Goal: Task Accomplishment & Management: Complete application form

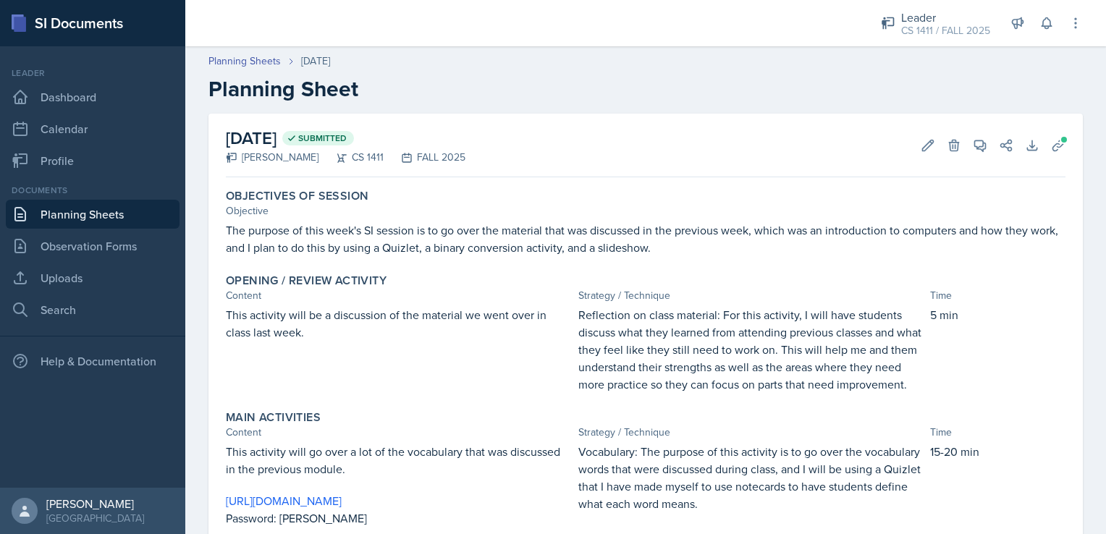
click at [108, 216] on link "Planning Sheets" at bounding box center [93, 214] width 174 height 29
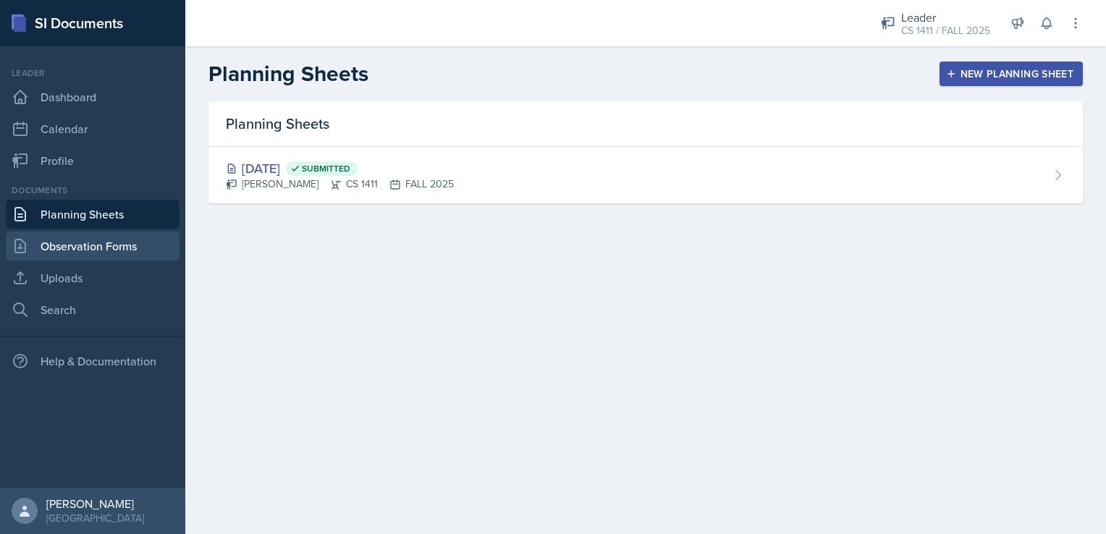
click at [109, 247] on link "Observation Forms" at bounding box center [93, 246] width 174 height 29
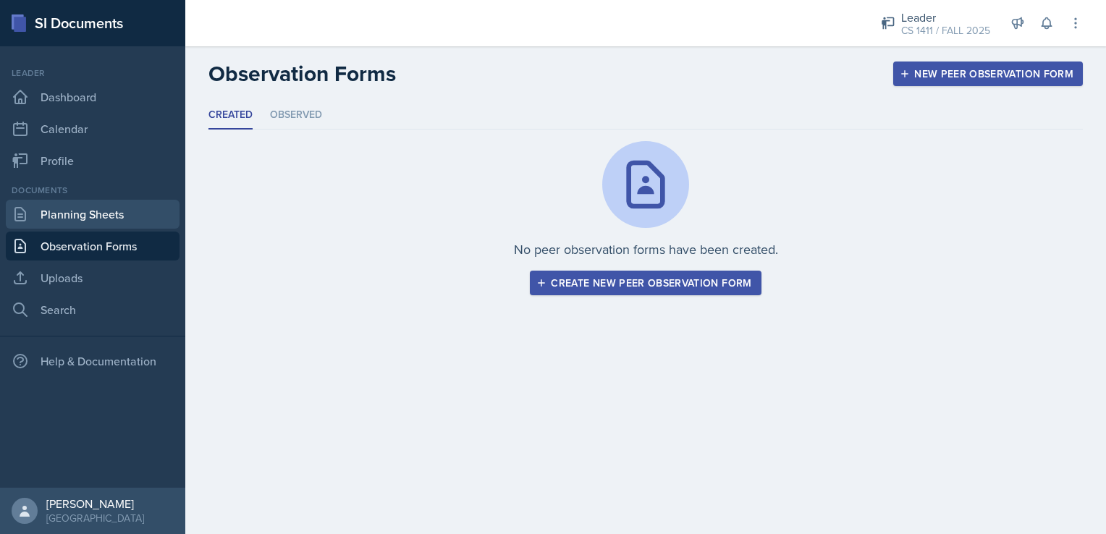
click at [98, 217] on link "Planning Sheets" at bounding box center [93, 214] width 174 height 29
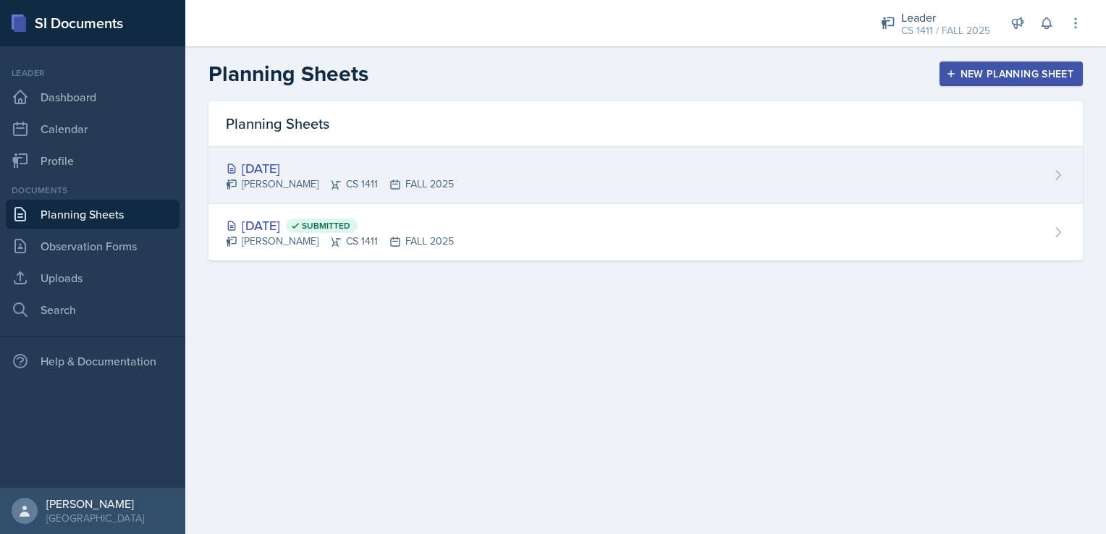
click at [334, 161] on div "[DATE]" at bounding box center [340, 168] width 228 height 20
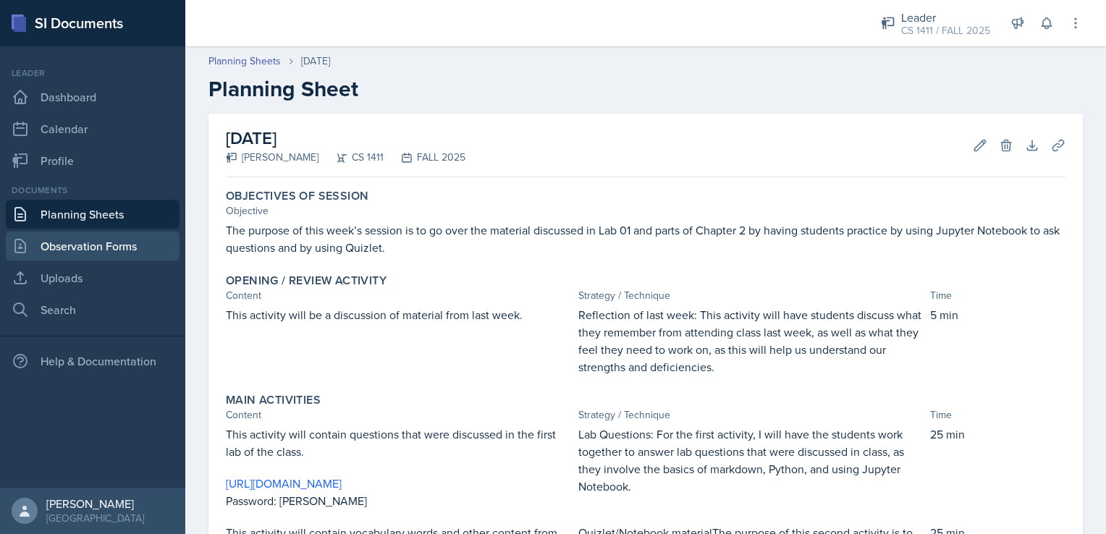
click at [49, 249] on link "Observation Forms" at bounding box center [93, 246] width 174 height 29
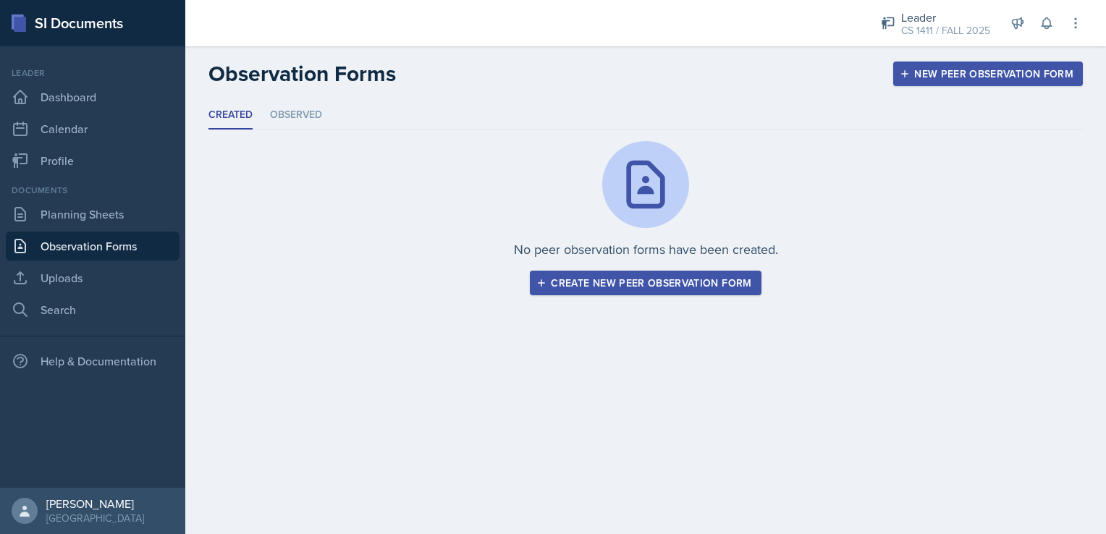
click at [570, 290] on button "Create new peer observation form" at bounding box center [645, 283] width 231 height 25
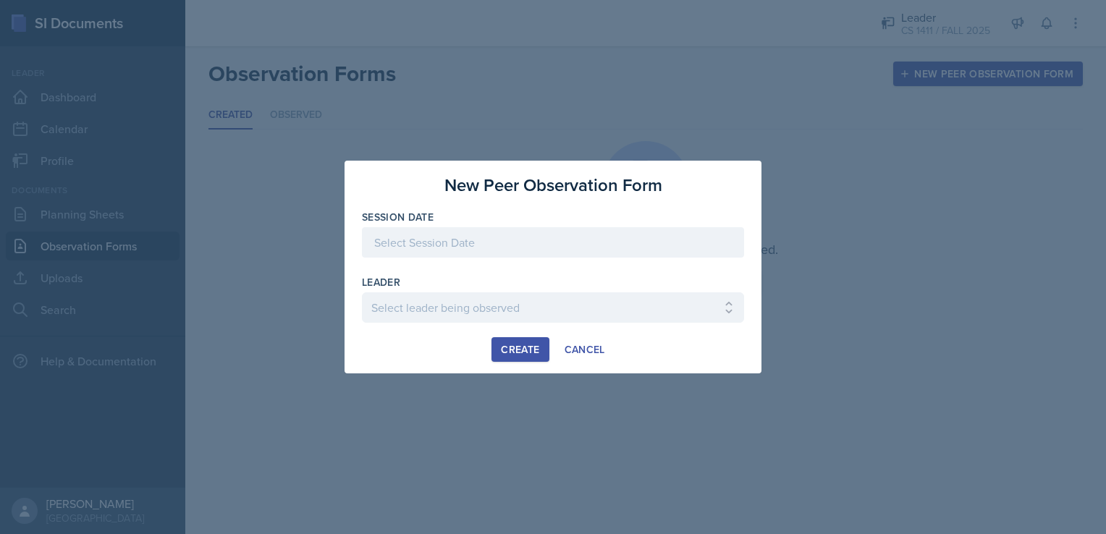
click at [454, 245] on div at bounding box center [553, 242] width 382 height 30
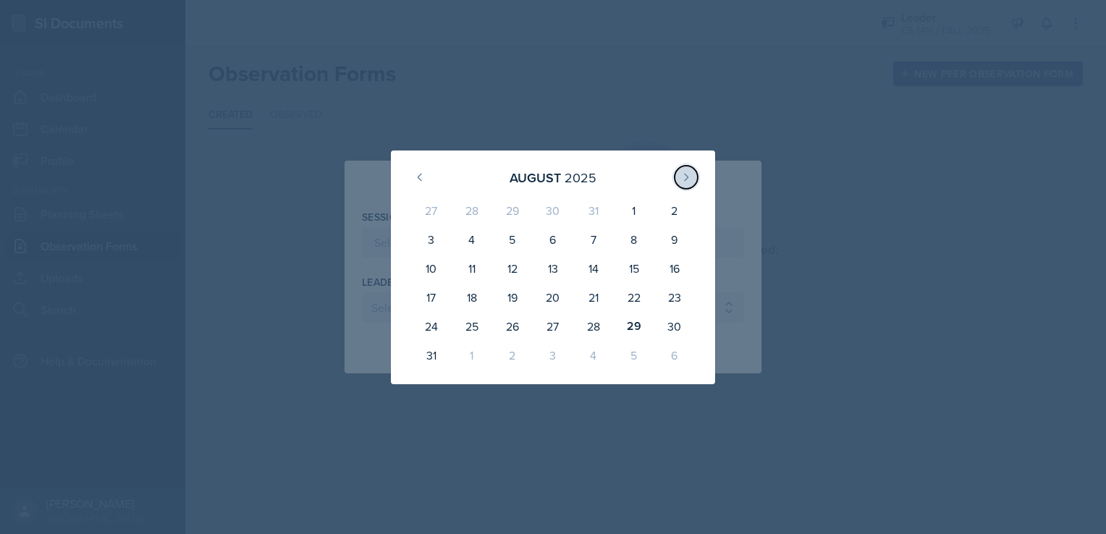
click at [691, 178] on icon at bounding box center [686, 178] width 12 height 12
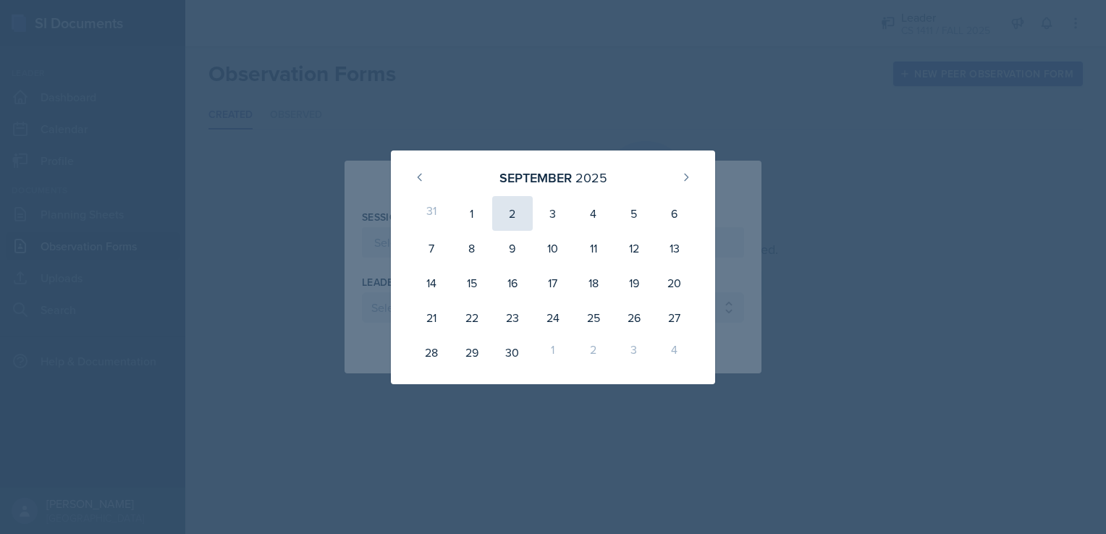
click at [504, 212] on div "2" at bounding box center [512, 213] width 41 height 35
type input "[DATE]"
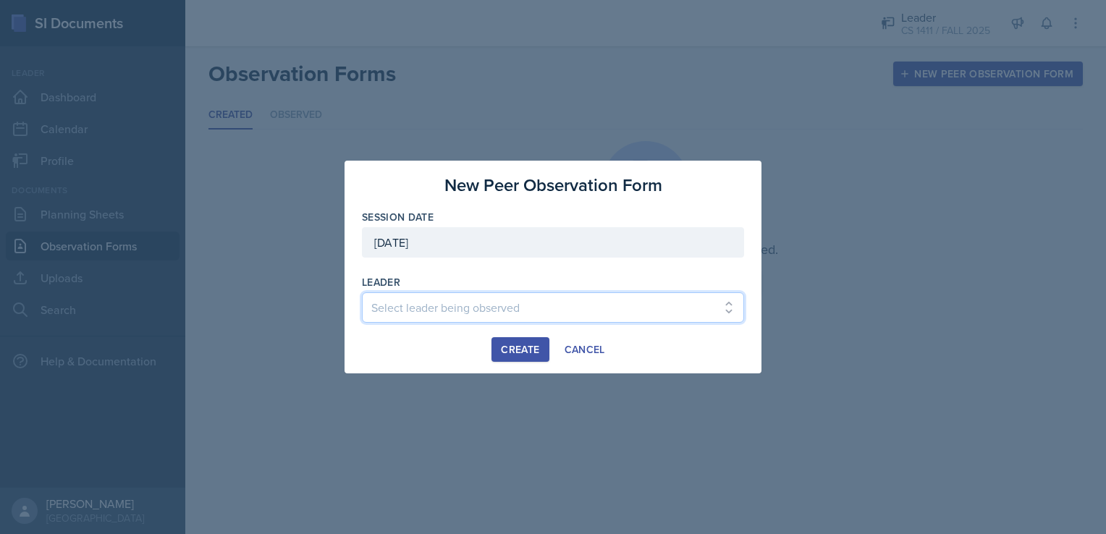
click at [479, 301] on select "Select leader being observed [PERSON_NAME] / CHEM 1307 [PERSON_NAME] / BIOL 130…" at bounding box center [553, 307] width 382 height 30
click at [434, 334] on div at bounding box center [553, 330] width 382 height 14
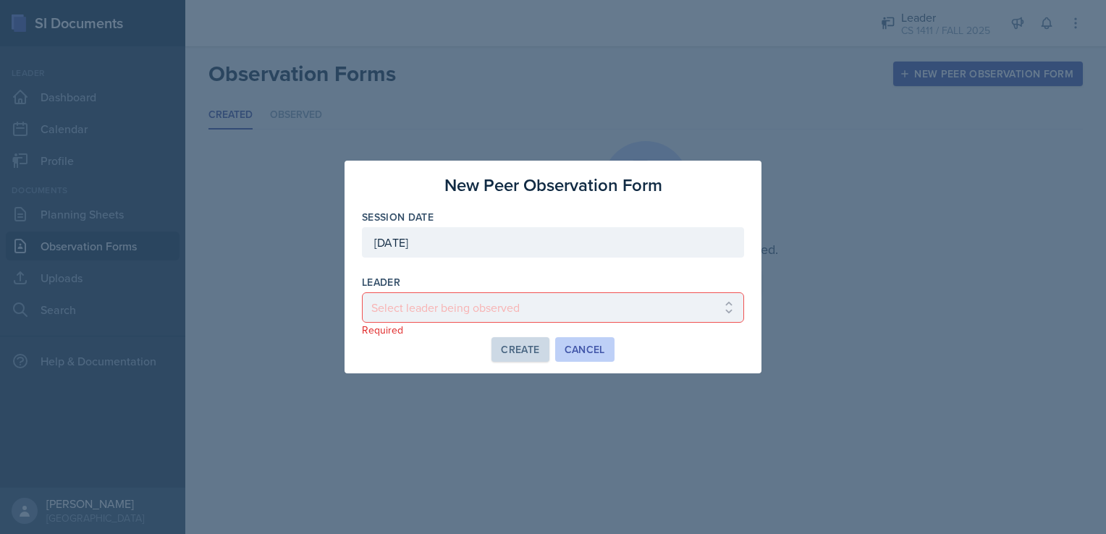
click at [575, 352] on div "Cancel" at bounding box center [584, 350] width 41 height 12
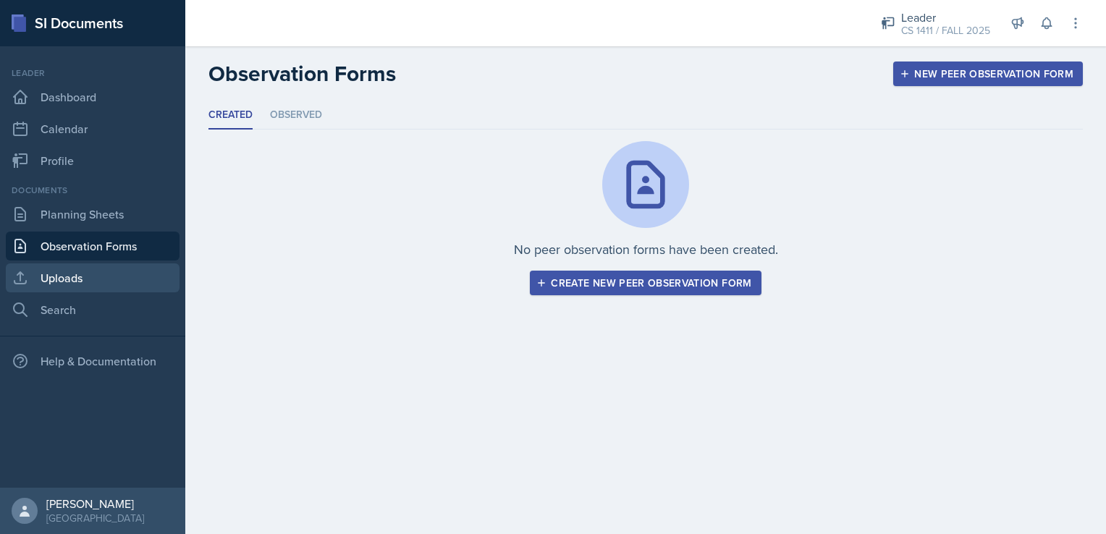
click at [55, 283] on link "Uploads" at bounding box center [93, 277] width 174 height 29
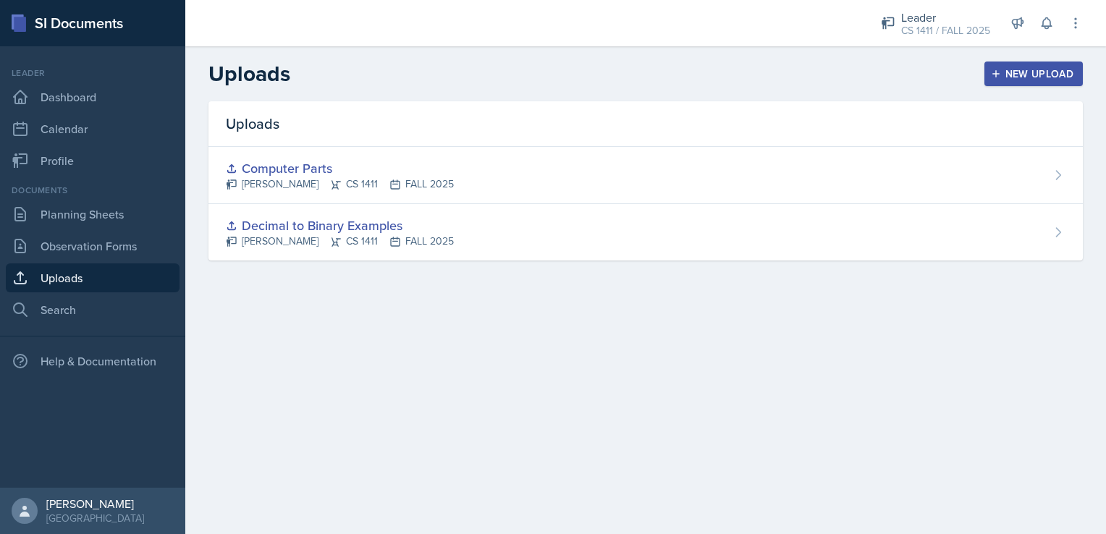
click at [1023, 72] on div "New Upload" at bounding box center [1034, 74] width 80 height 12
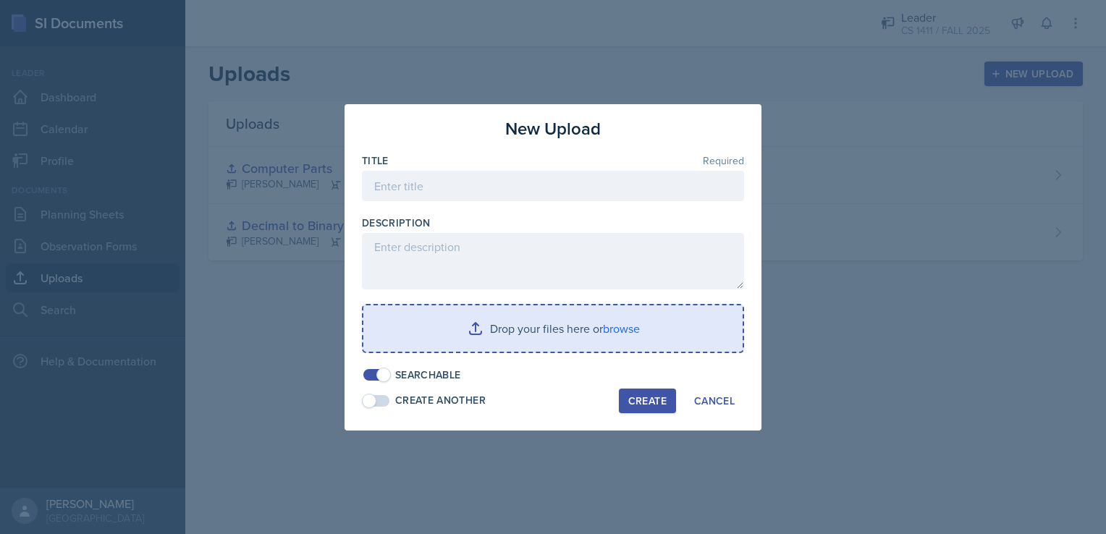
click at [520, 311] on input "file" at bounding box center [552, 328] width 379 height 46
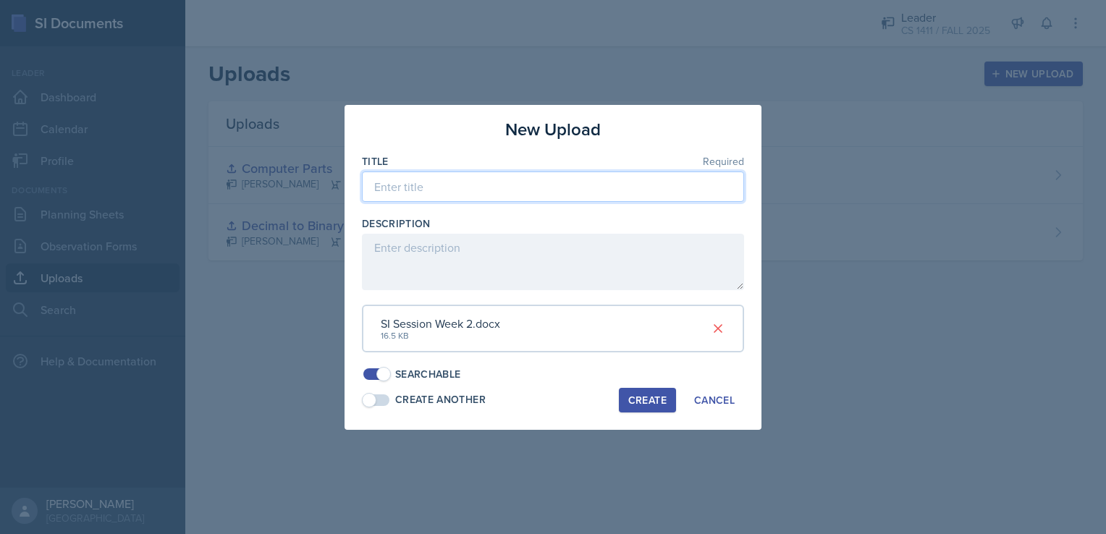
click at [469, 175] on input at bounding box center [553, 187] width 382 height 30
type input "SI Session Week 2"
click at [642, 396] on div "Create" at bounding box center [647, 400] width 38 height 12
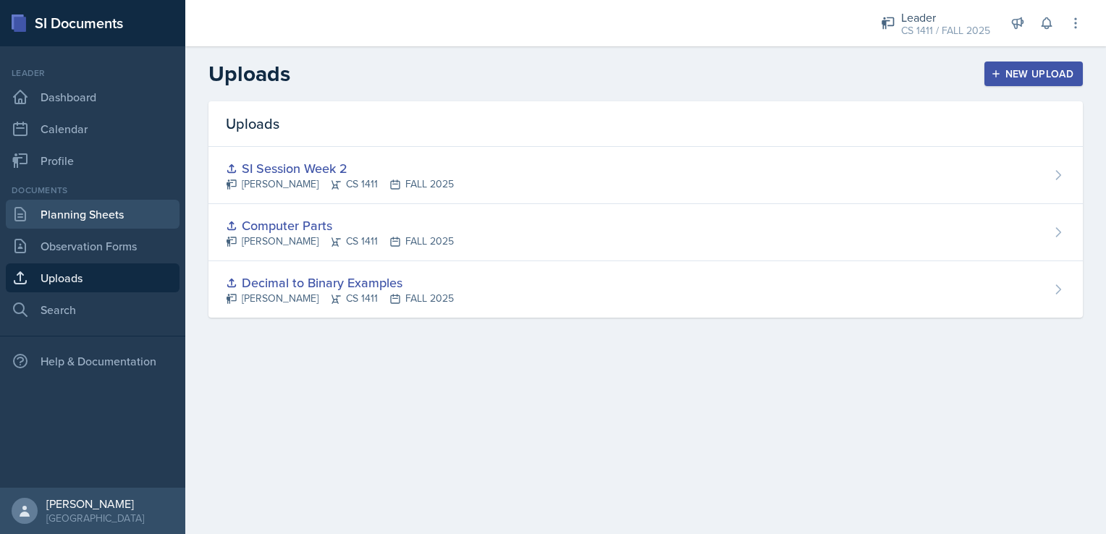
click at [57, 217] on link "Planning Sheets" at bounding box center [93, 214] width 174 height 29
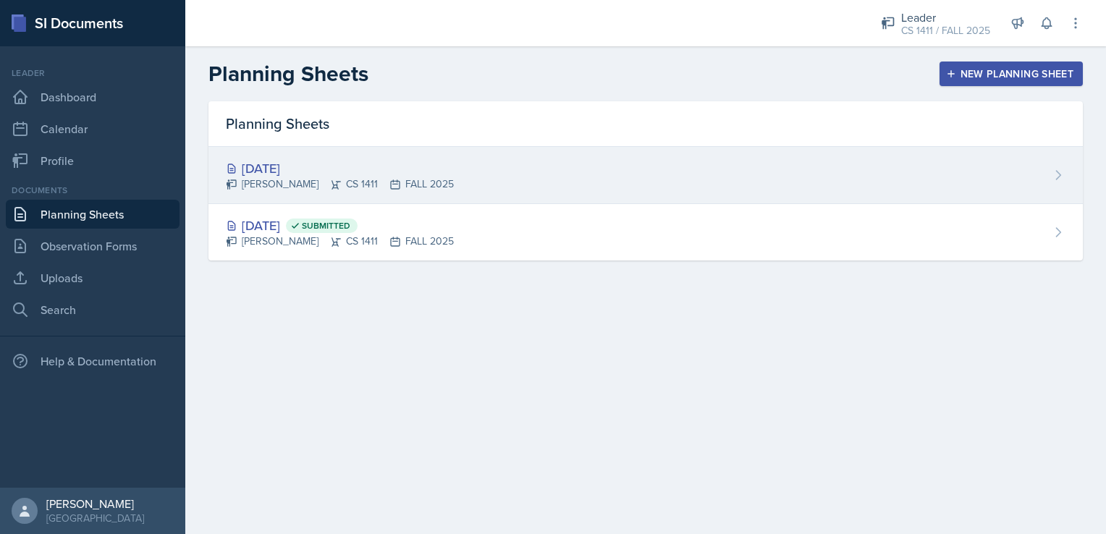
click at [281, 169] on div "[DATE]" at bounding box center [340, 168] width 228 height 20
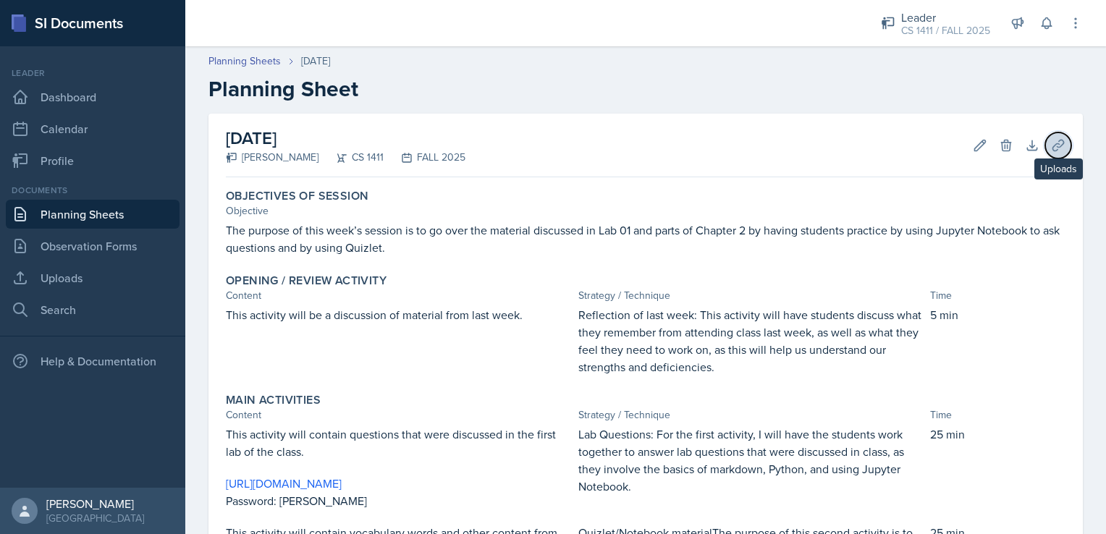
click at [1045, 136] on button "Uploads" at bounding box center [1058, 145] width 26 height 26
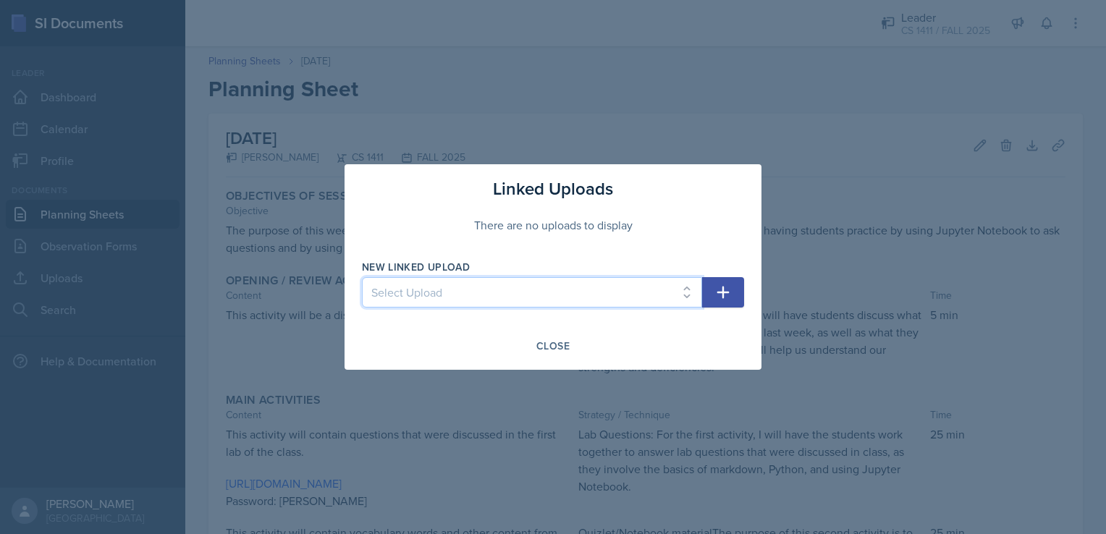
click at [550, 292] on select "Select Upload Decimal to Binary Examples Computer Parts SI Session Week 2" at bounding box center [532, 292] width 340 height 30
select select "ceb86dc1-8a48-4d42-968a-95bce27c5f37"
click at [362, 277] on select "Select Upload Decimal to Binary Examples Computer Parts SI Session Week 2" at bounding box center [532, 292] width 340 height 30
click at [727, 292] on icon "button" at bounding box center [723, 293] width 12 height 12
select select
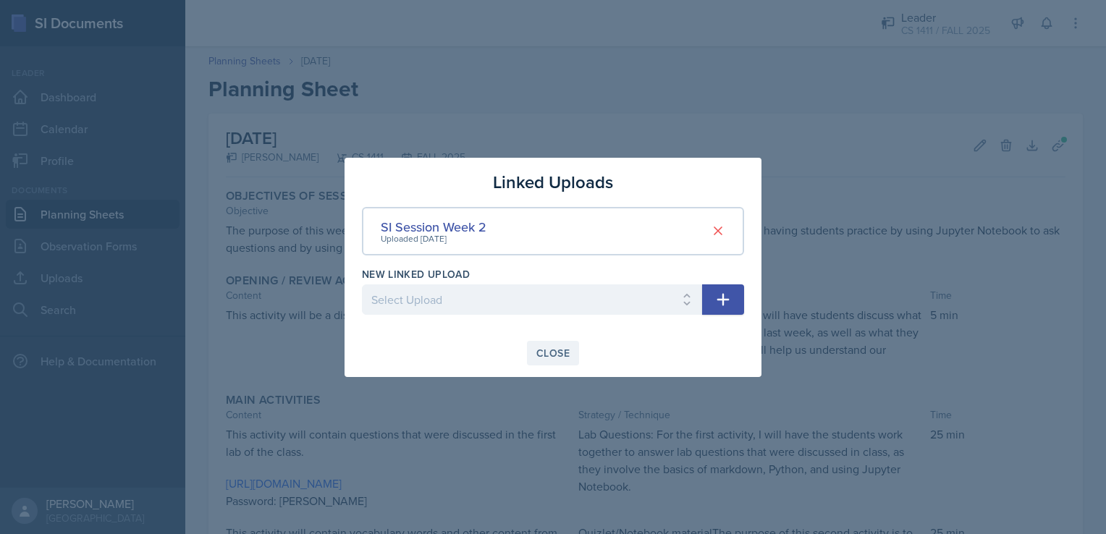
click at [546, 349] on div "Close" at bounding box center [552, 353] width 33 height 12
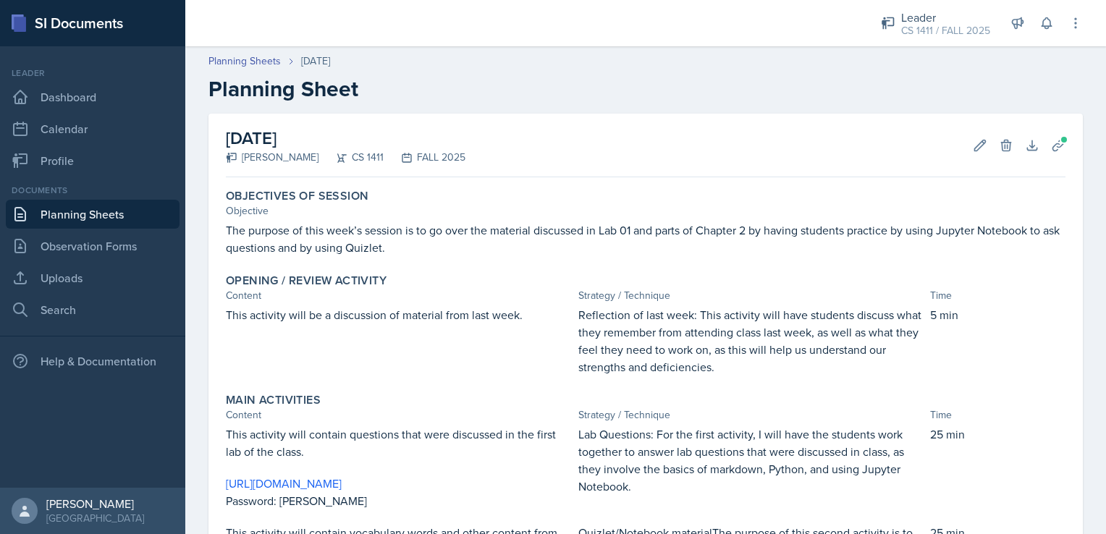
scroll to position [73, 0]
